Goal: Task Accomplishment & Management: Use online tool/utility

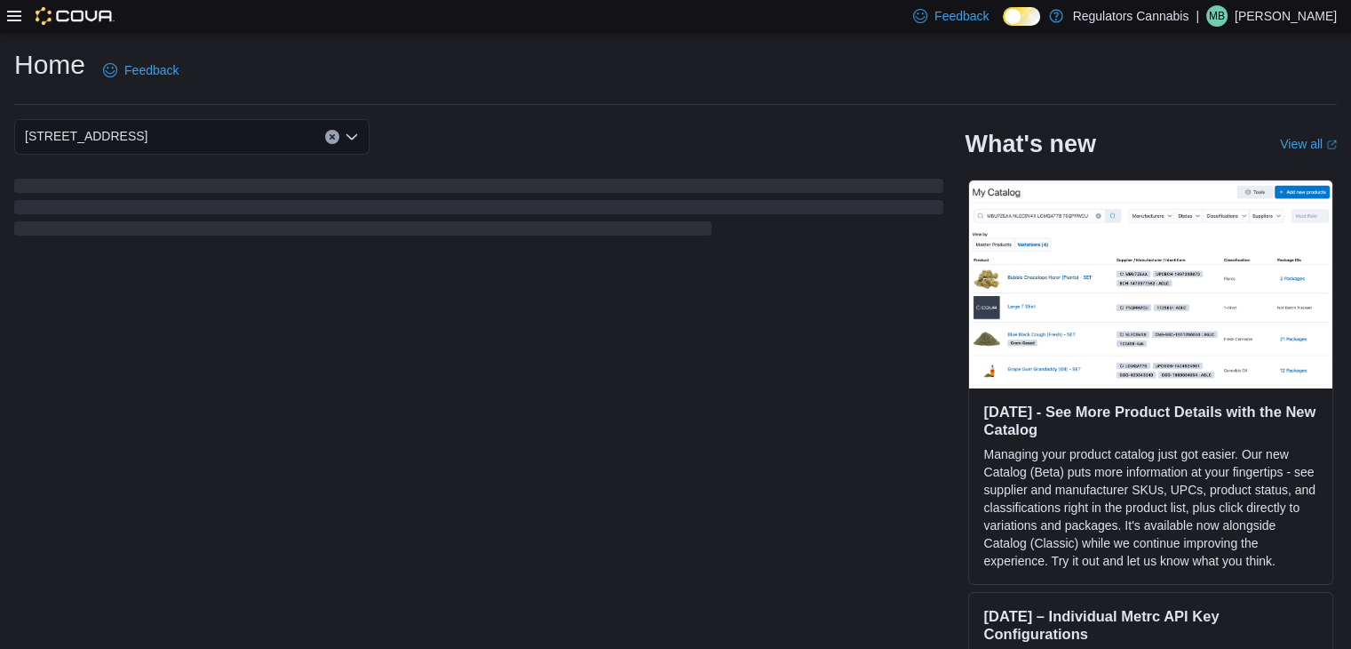
click at [7, 12] on icon at bounding box center [14, 16] width 14 height 14
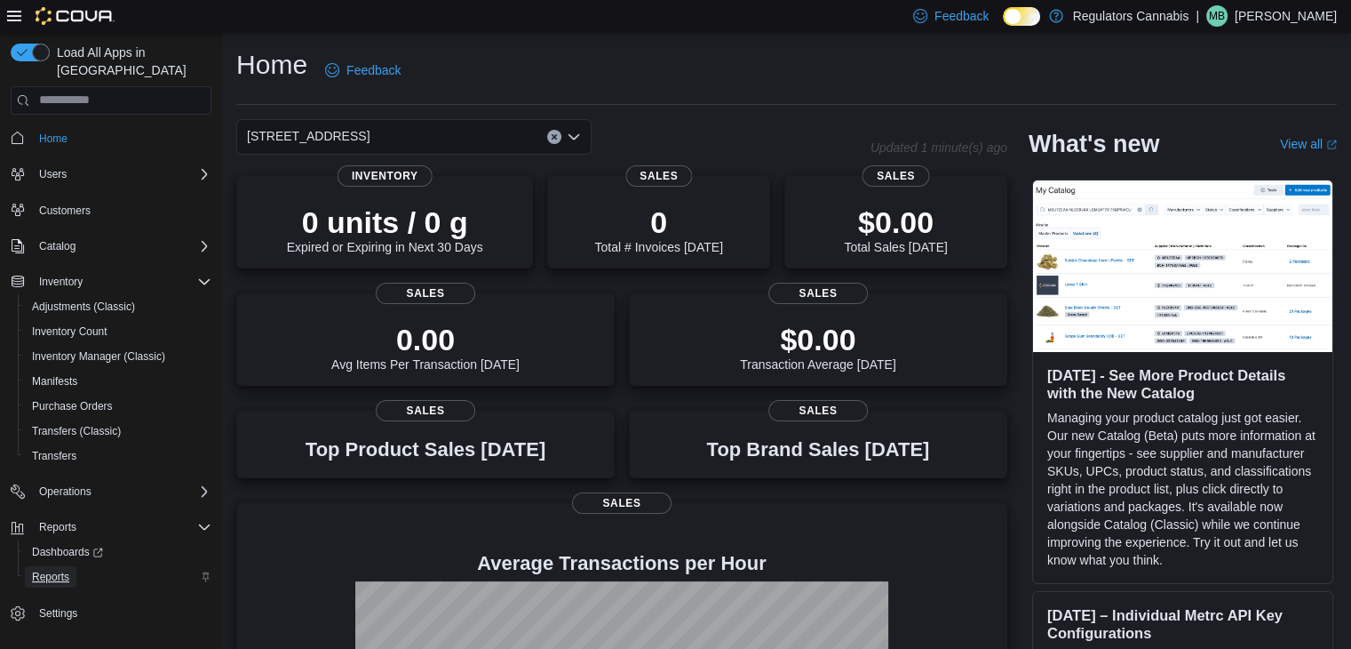
click at [62, 570] on span "Reports" at bounding box center [50, 577] width 37 height 14
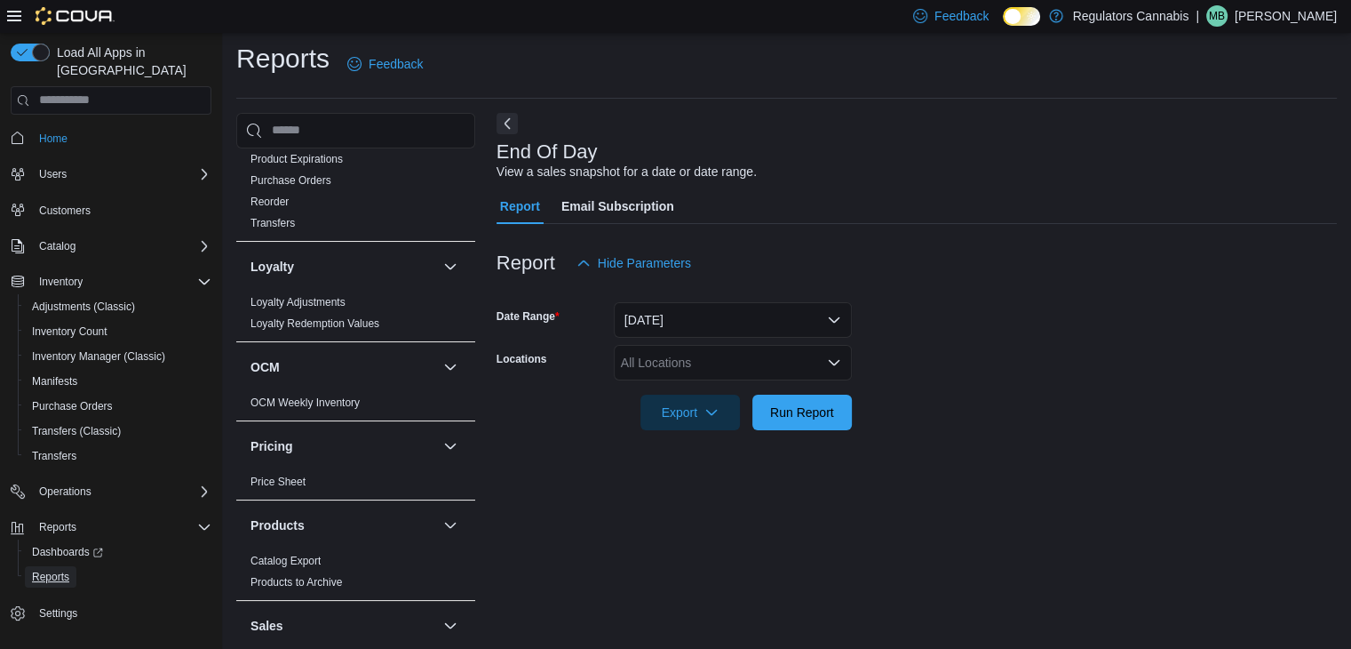
scroll to position [355, 0]
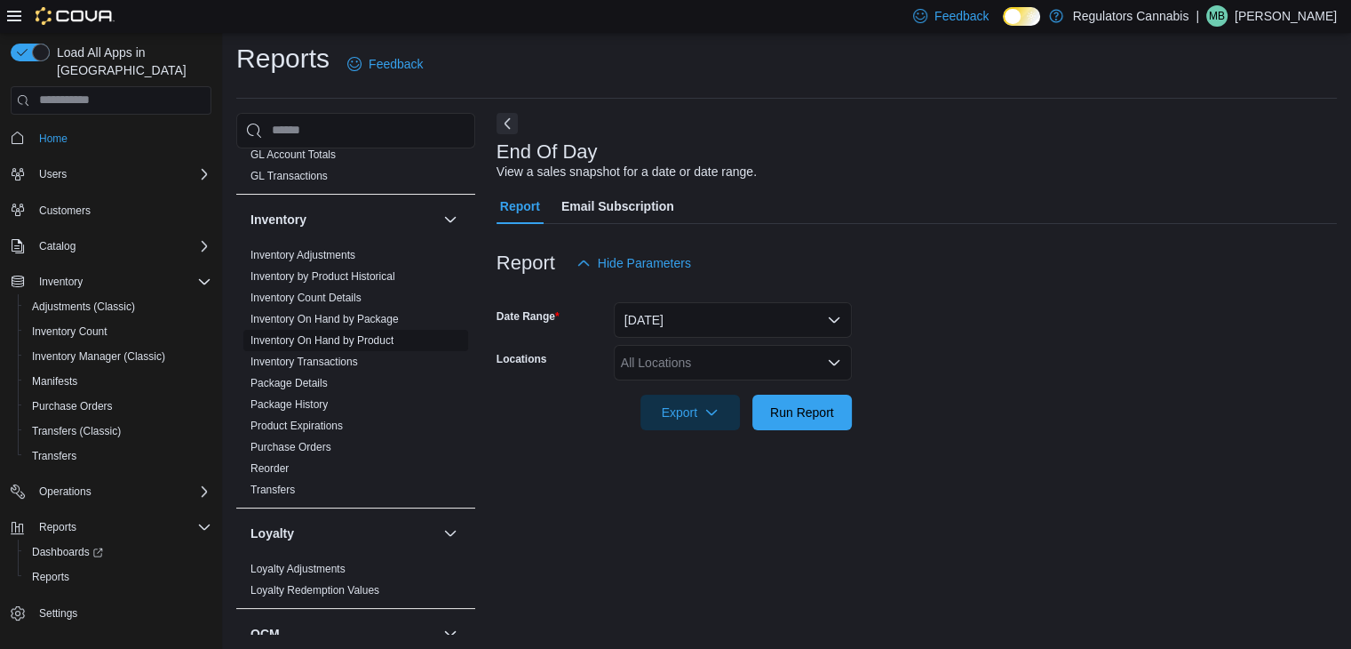
click at [375, 334] on link "Inventory On Hand by Product" at bounding box center [322, 340] width 143 height 12
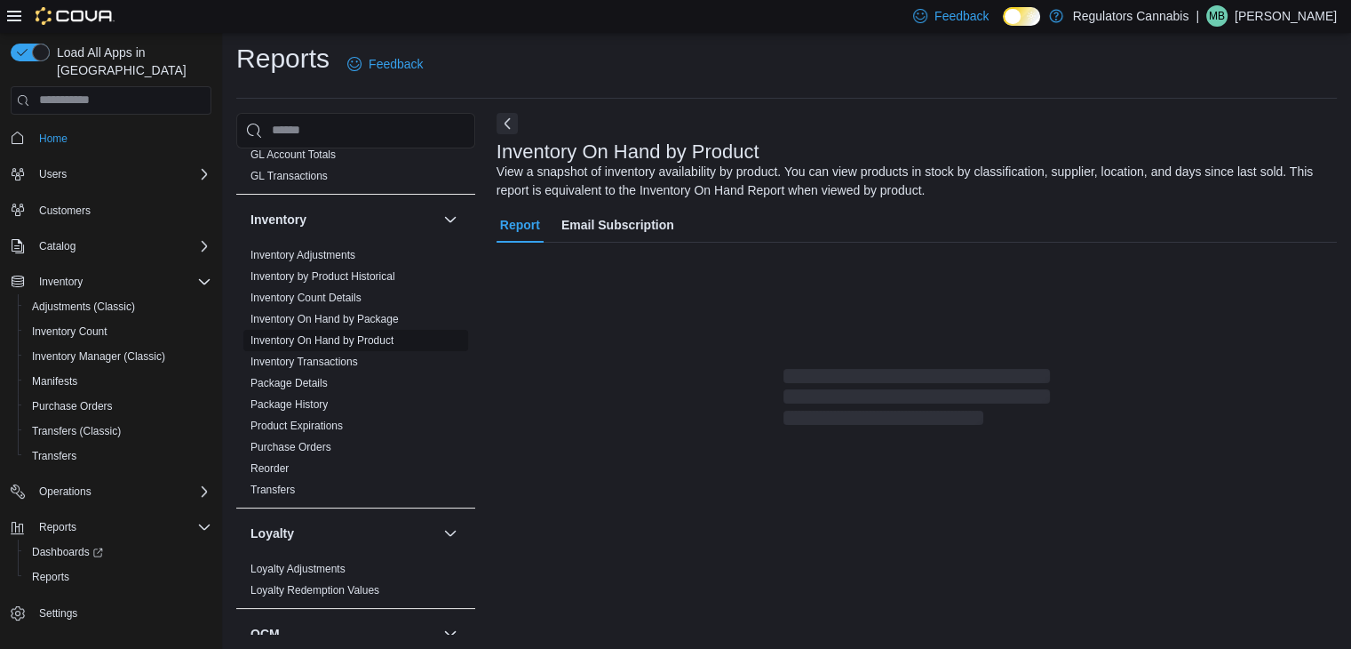
scroll to position [60, 0]
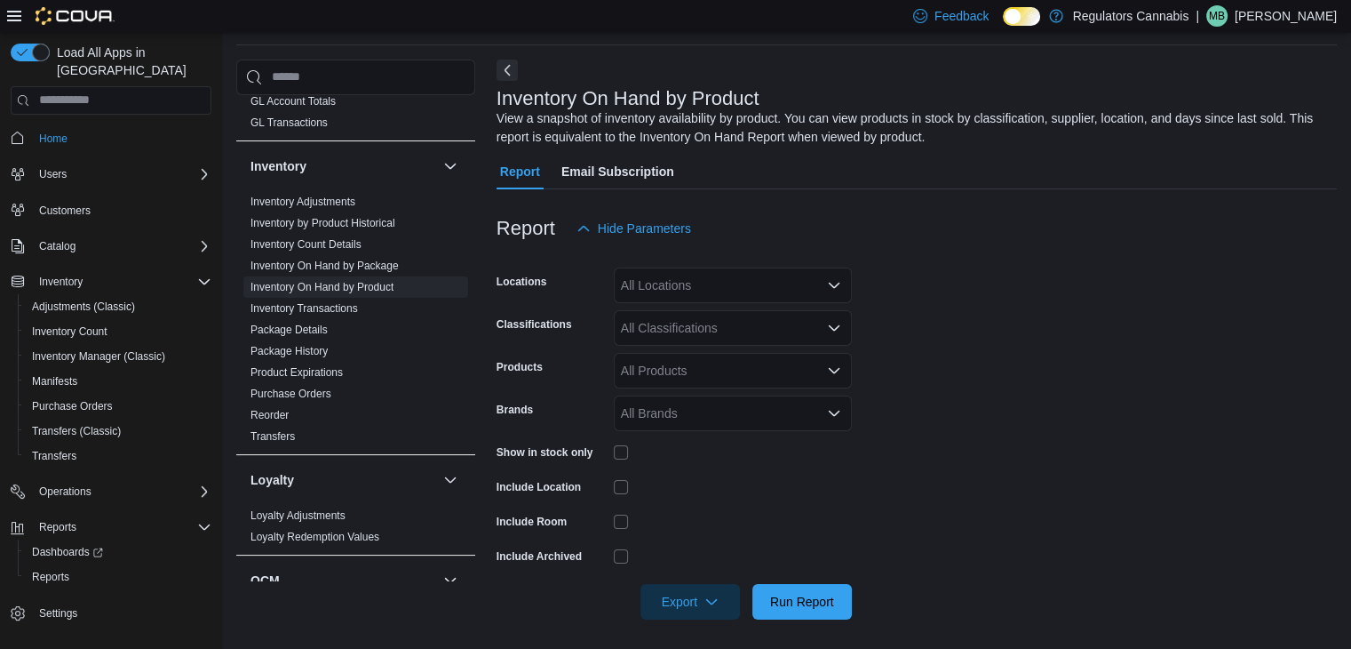
click at [724, 278] on div "All Locations" at bounding box center [733, 285] width 238 height 36
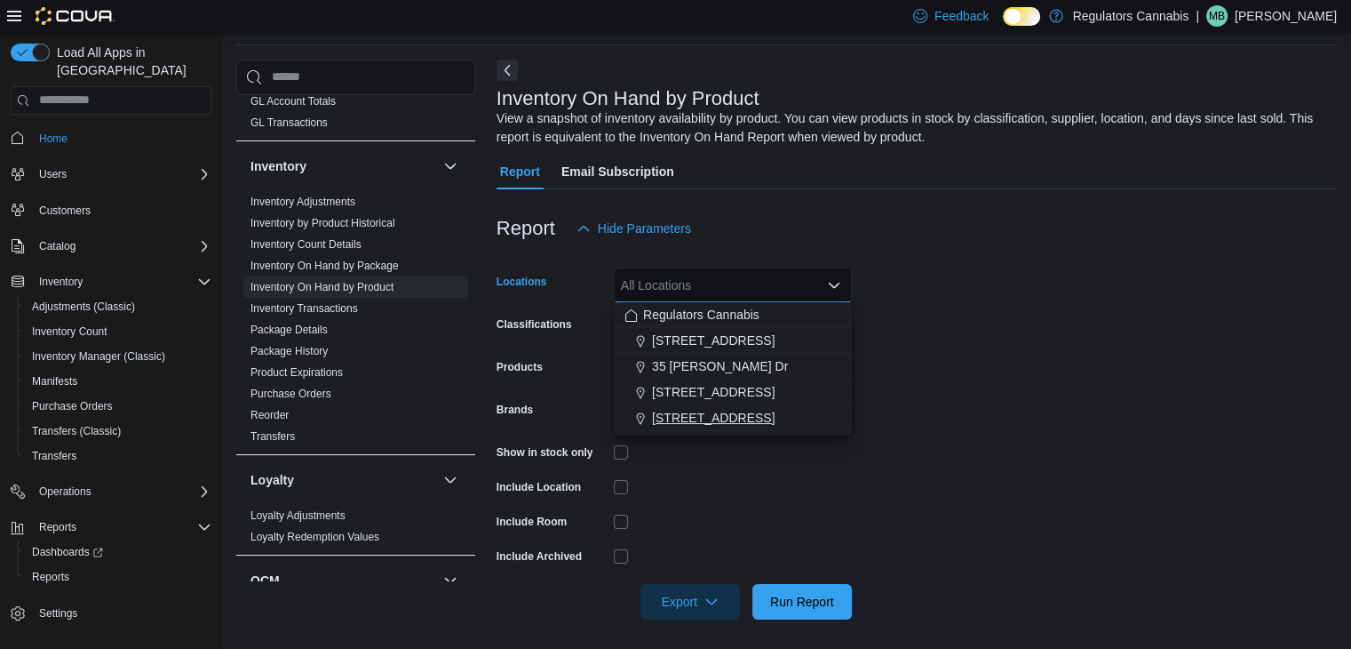
click at [700, 409] on span "[STREET_ADDRESS]" at bounding box center [713, 418] width 123 height 18
click at [945, 402] on form "Locations [STREET_ADDRESS] Selected. [STREET_ADDRESS] Press Backspace to delete…" at bounding box center [917, 432] width 840 height 373
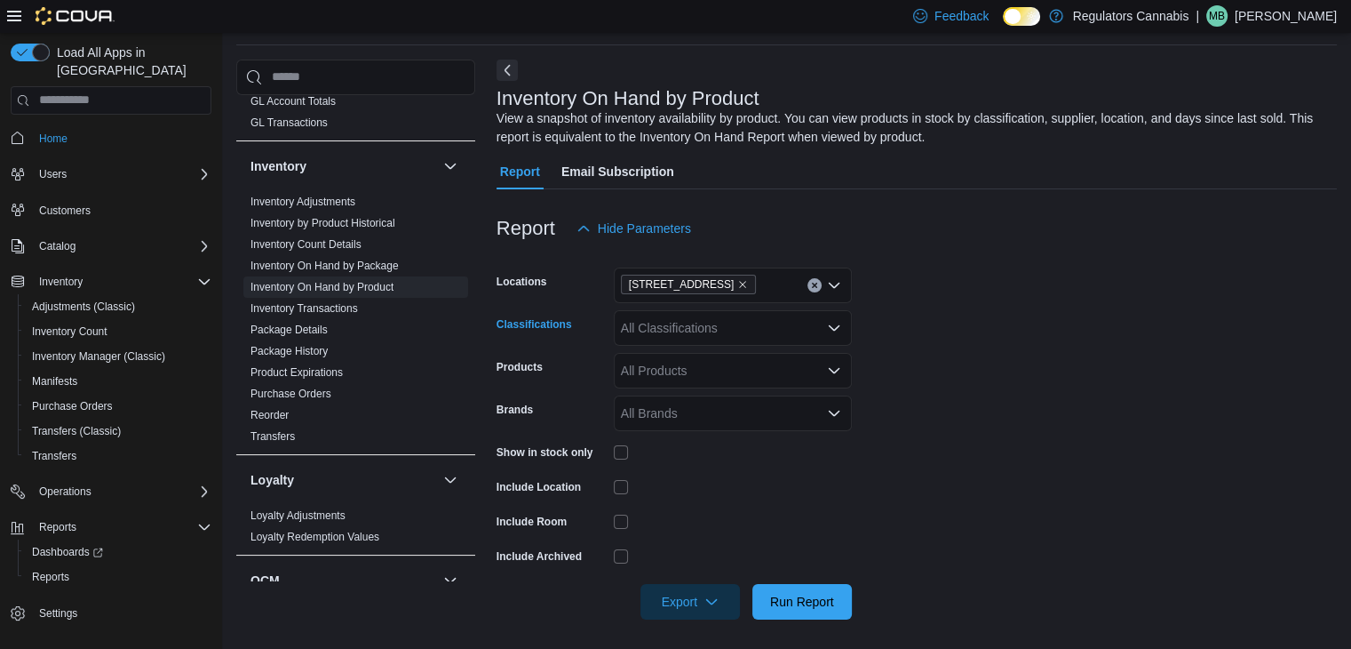
click at [760, 326] on div "All Classifications" at bounding box center [733, 328] width 238 height 36
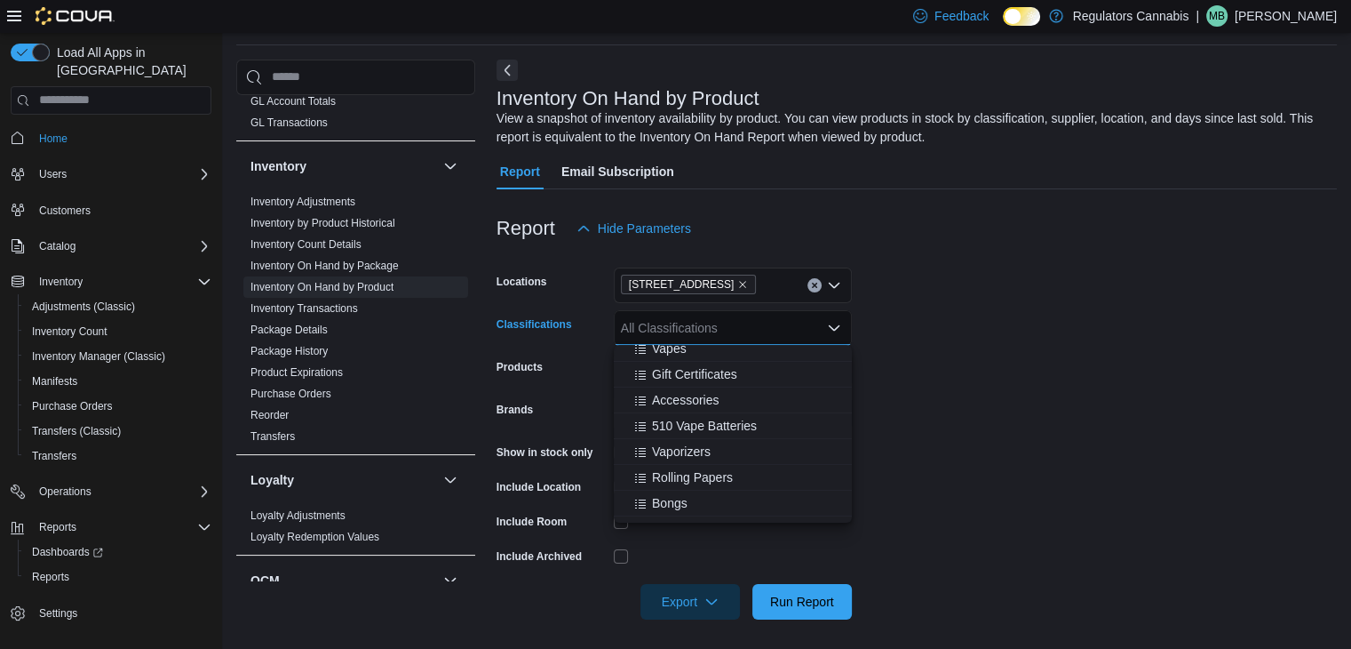
scroll to position [178, 0]
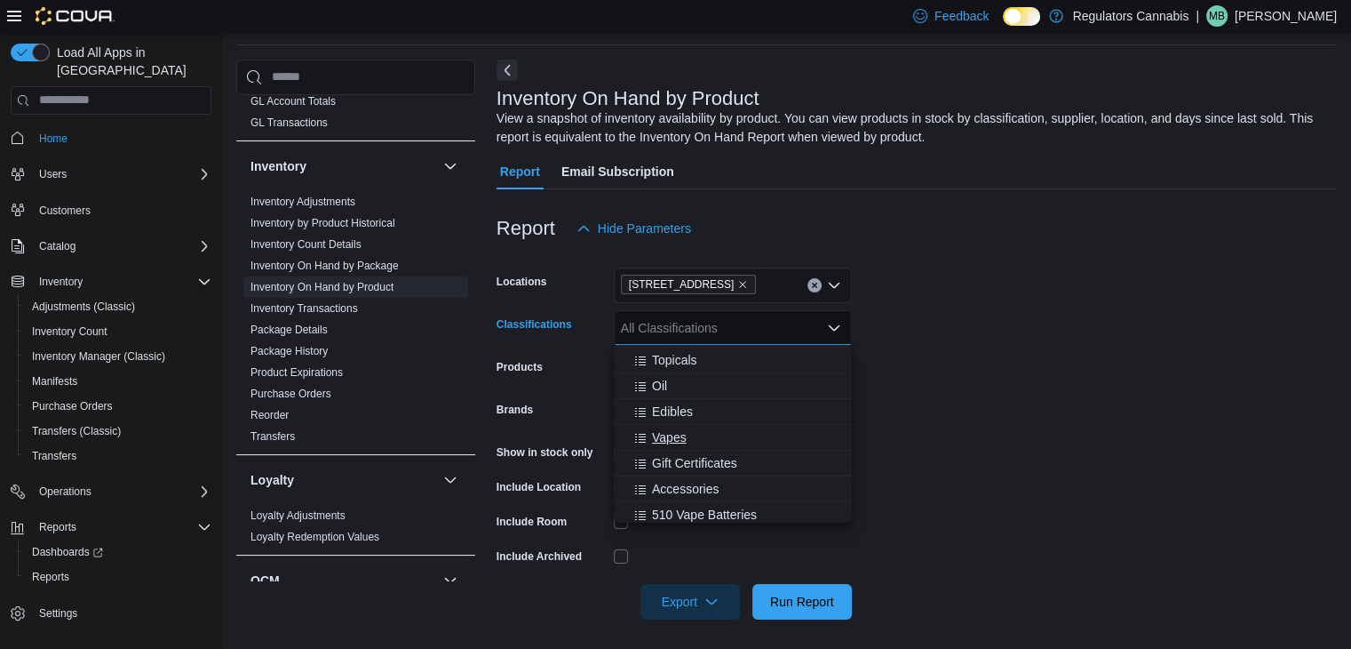
click at [736, 437] on div "Vapes" at bounding box center [733, 437] width 217 height 18
click at [1017, 410] on form "Locations [STREET_ADDRESS] E Classifications Vapes Combo box. Selected. Vapes. …" at bounding box center [917, 432] width 840 height 373
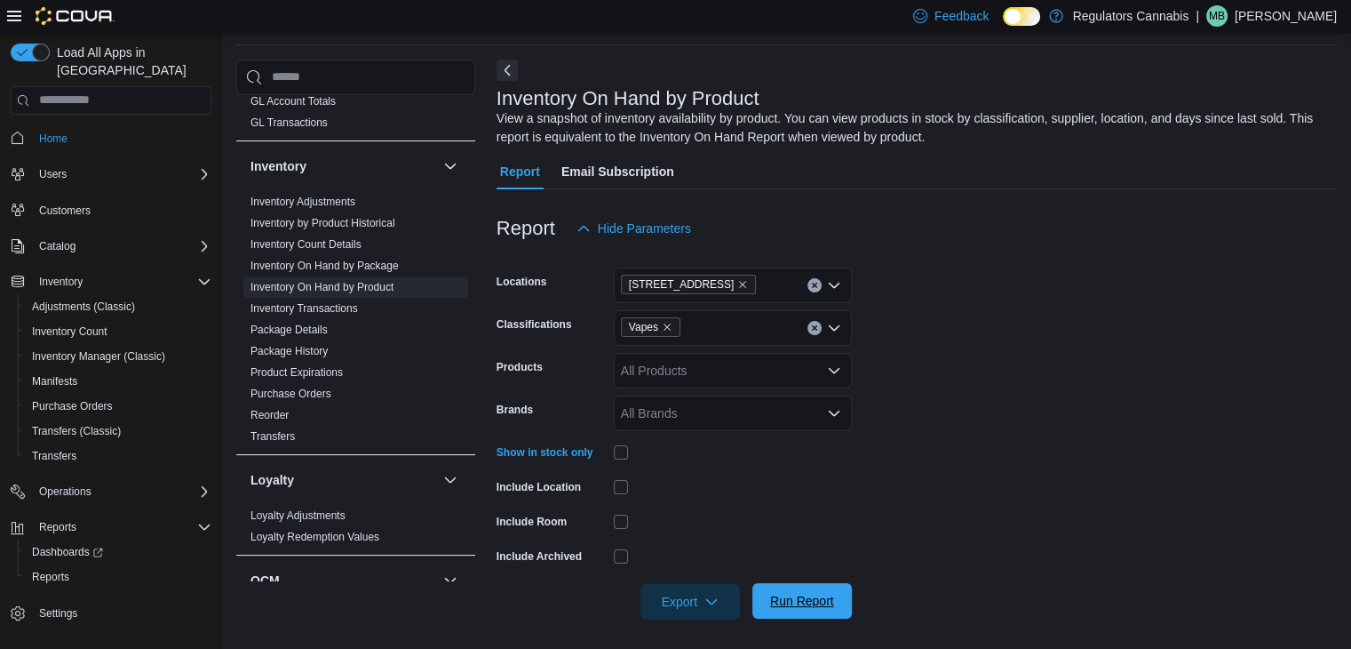
click at [837, 607] on span "Run Report" at bounding box center [802, 601] width 78 height 36
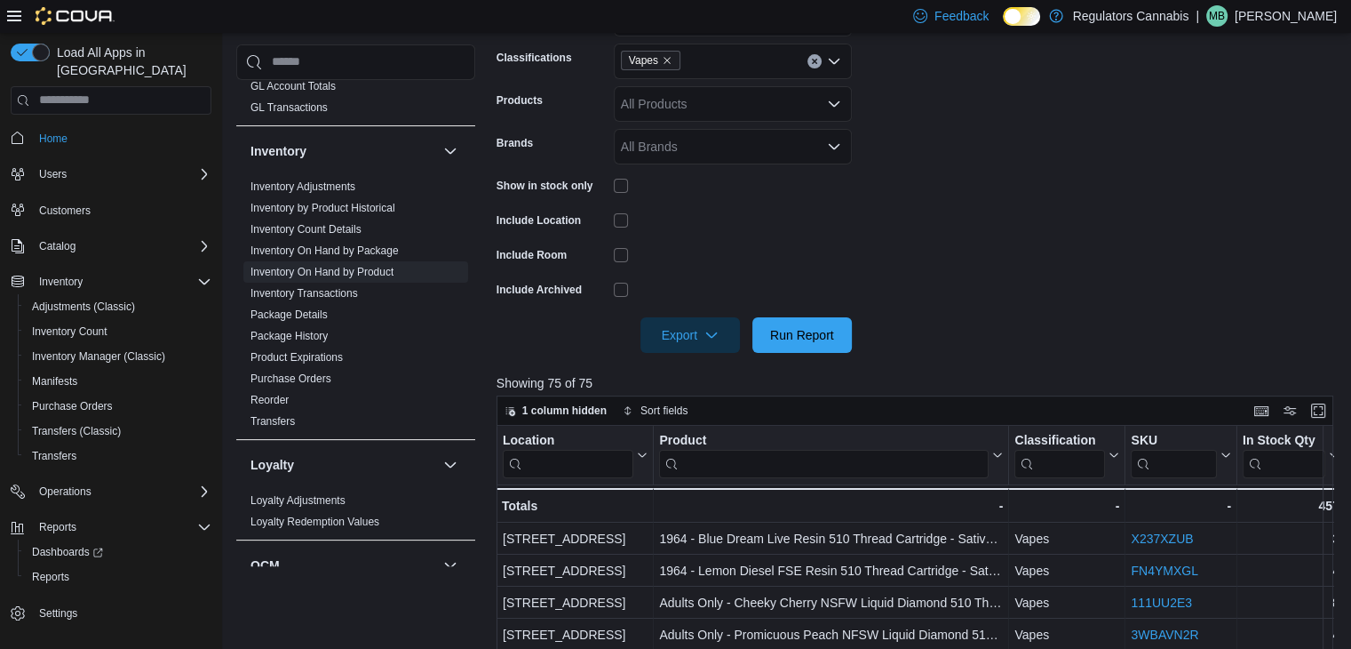
scroll to position [504, 0]
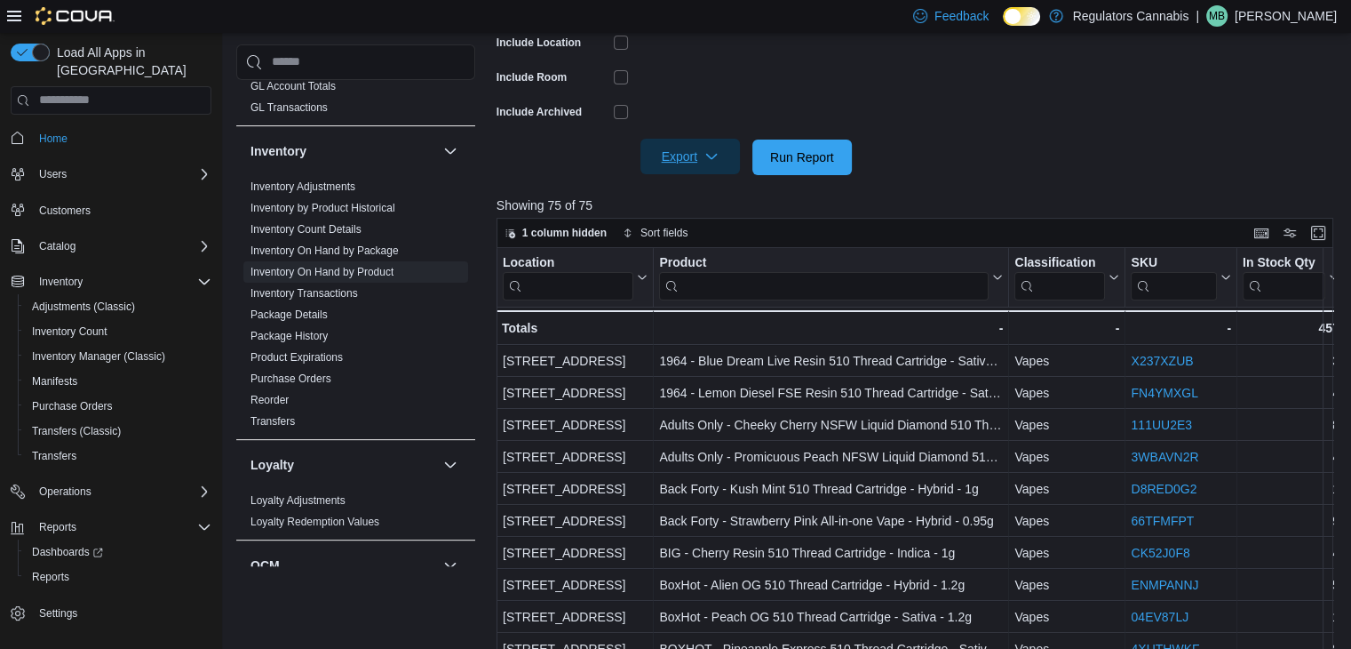
click at [681, 150] on span "Export" at bounding box center [690, 157] width 78 height 36
click at [679, 188] on span "Export to Excel" at bounding box center [693, 192] width 80 height 14
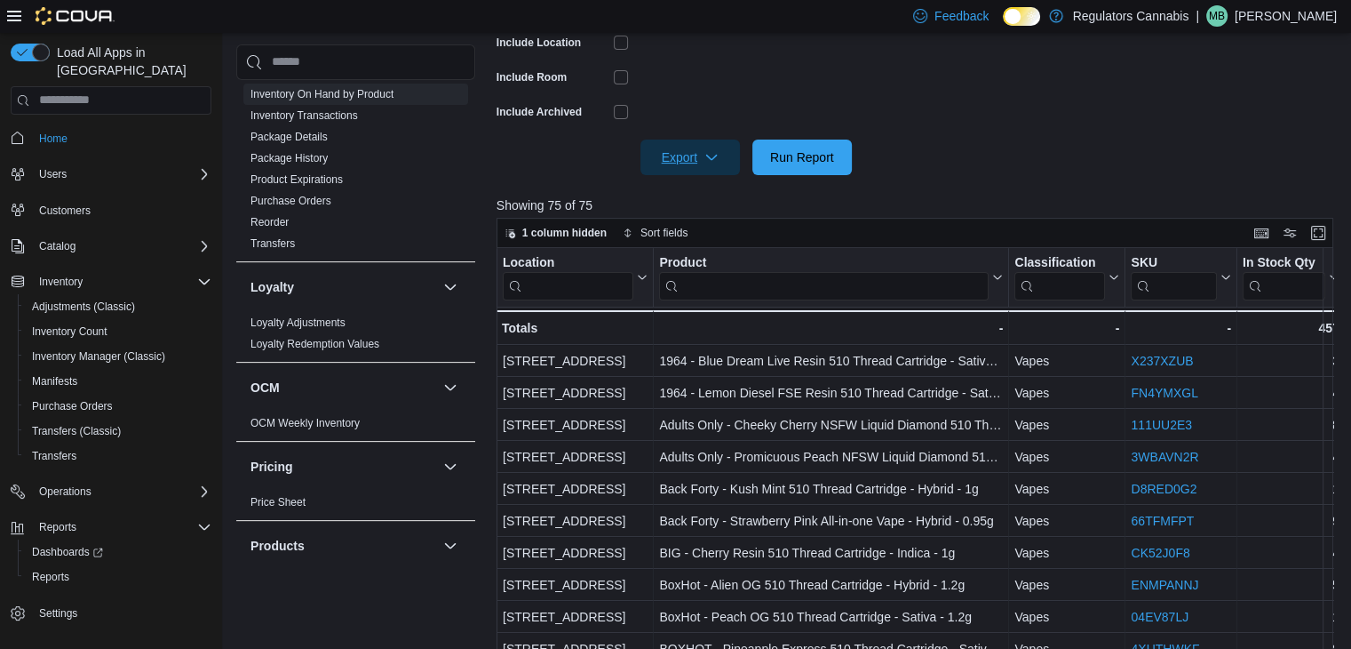
scroll to position [800, 0]
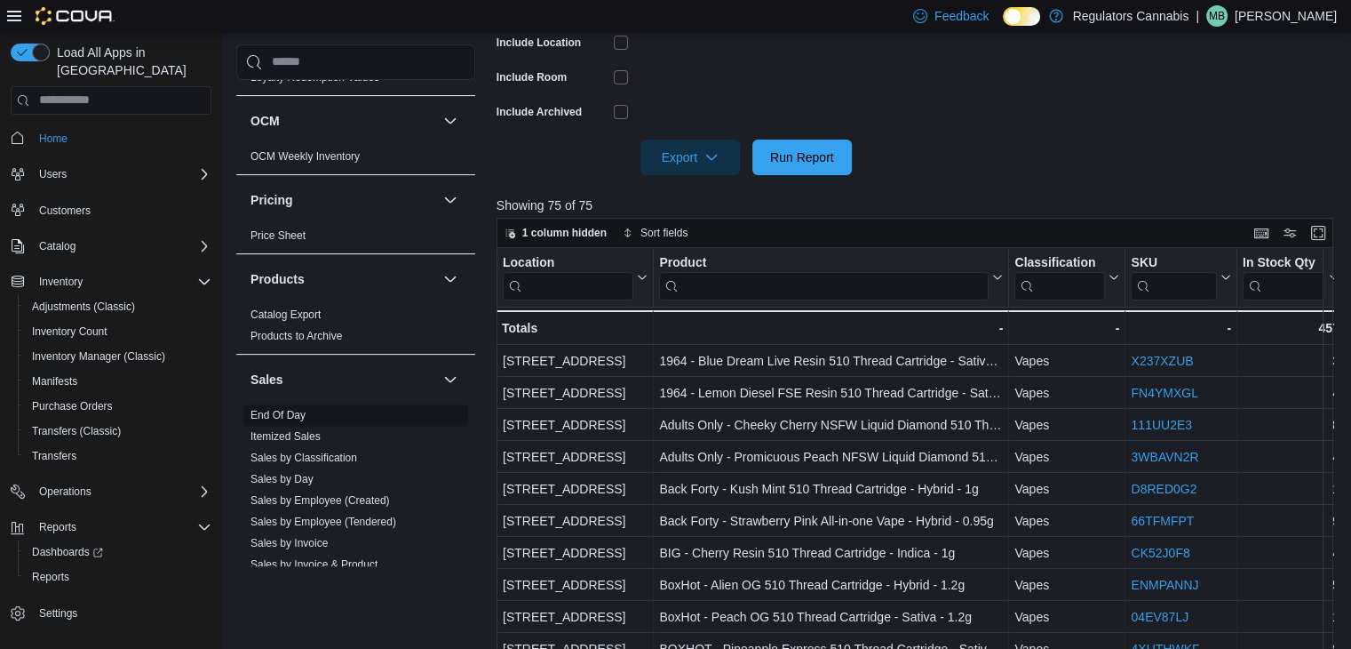
click at [298, 411] on link "End Of Day" at bounding box center [278, 415] width 55 height 12
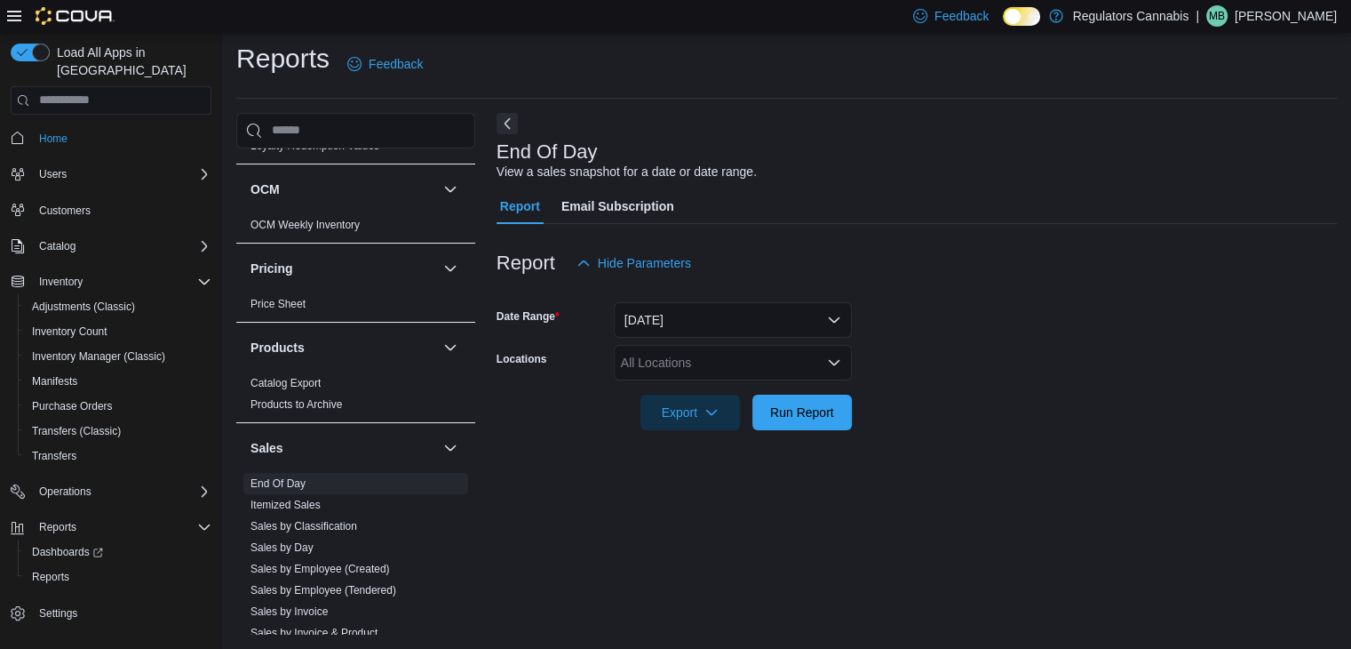
scroll to position [888, 0]
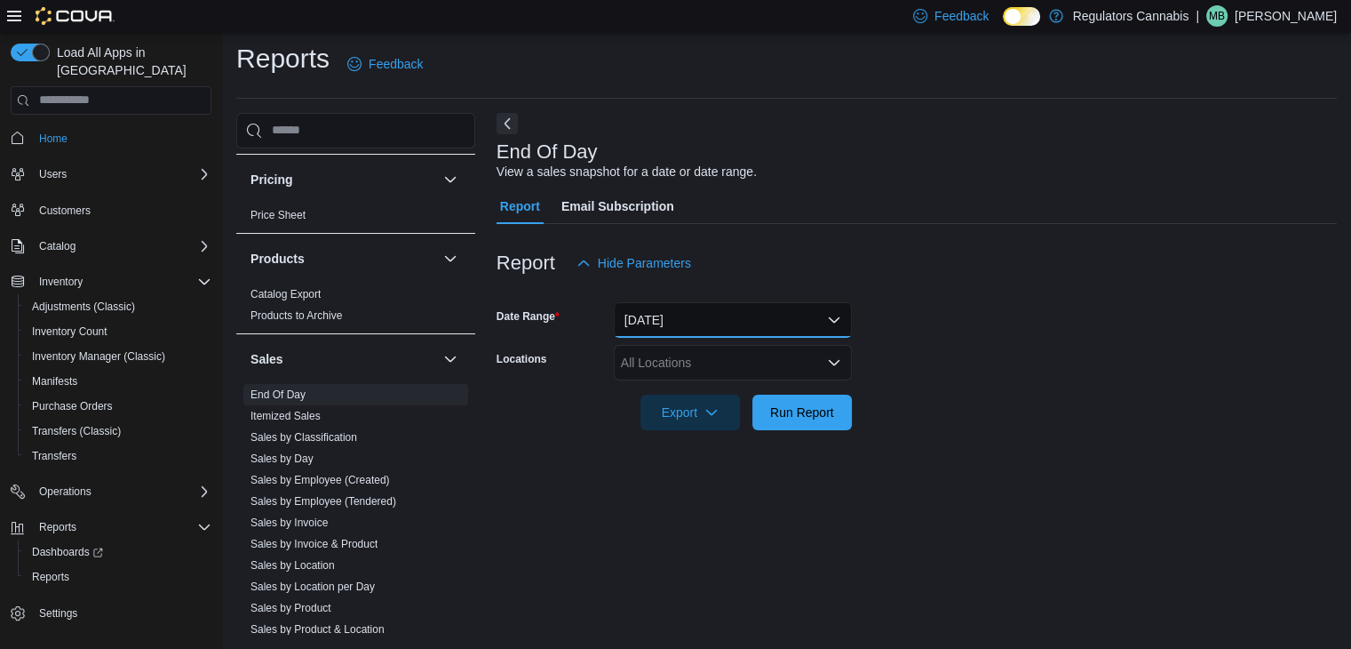
click at [756, 324] on button "[DATE]" at bounding box center [733, 320] width 238 height 36
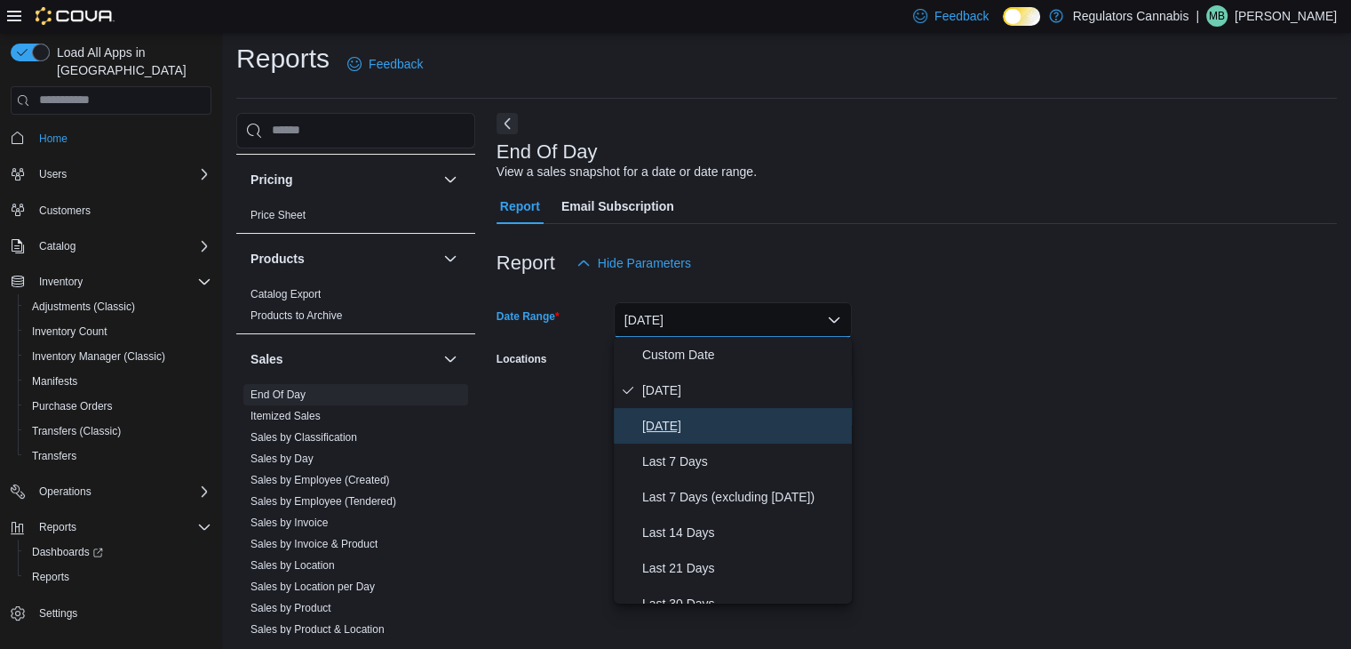
click at [717, 409] on button "[DATE]" at bounding box center [733, 426] width 238 height 36
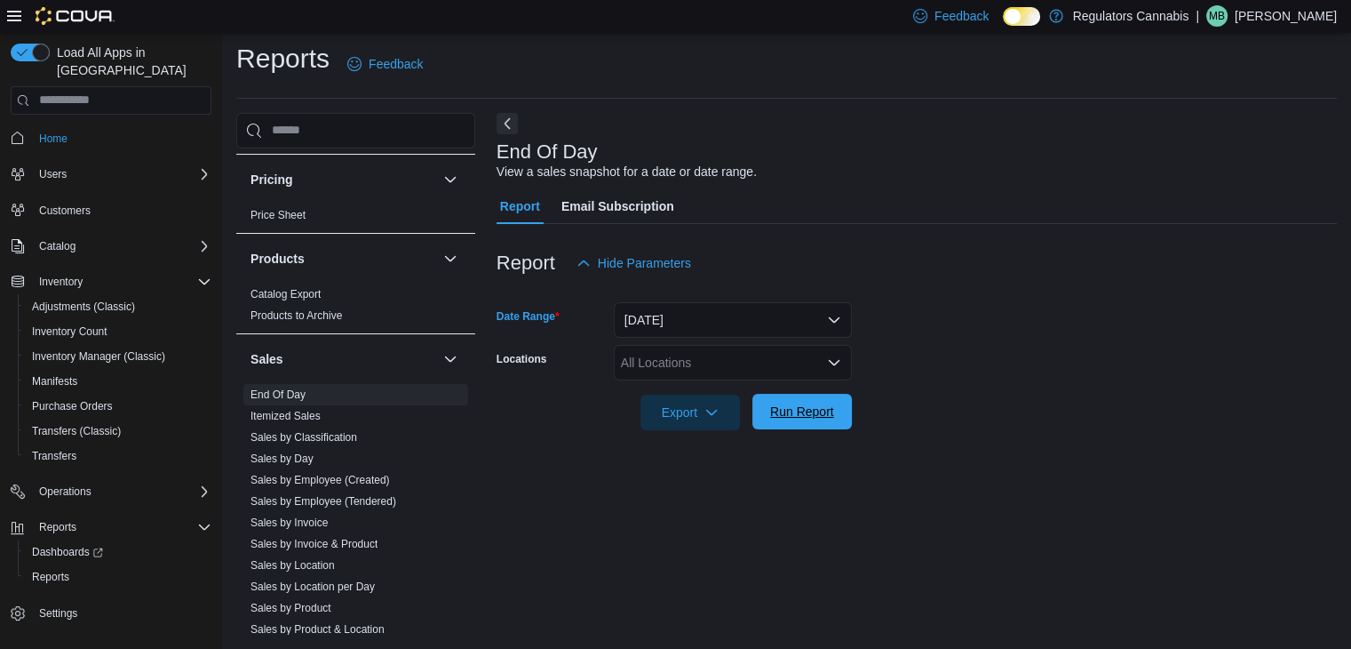
click at [765, 410] on span "Run Report" at bounding box center [802, 412] width 78 height 36
